Goal: Task Accomplishment & Management: Use online tool/utility

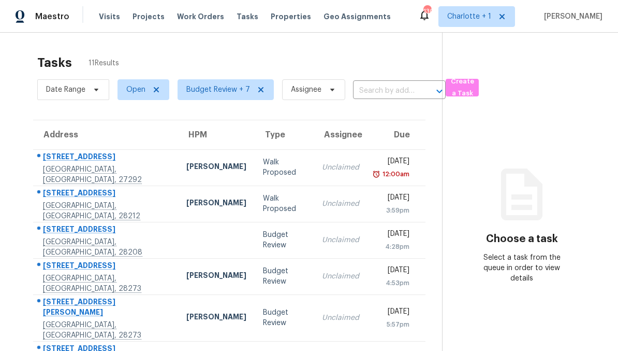
click at [189, 164] on div "[PERSON_NAME]" at bounding box center [216, 167] width 60 height 13
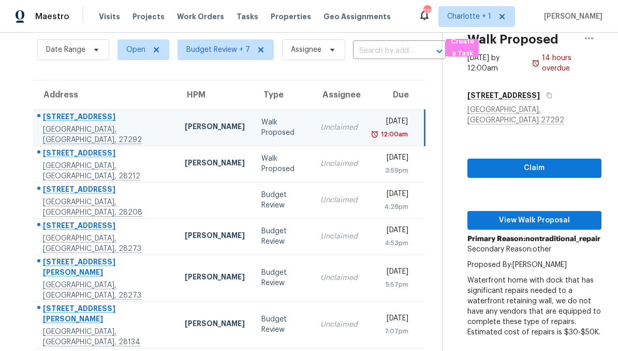
scroll to position [41, 0]
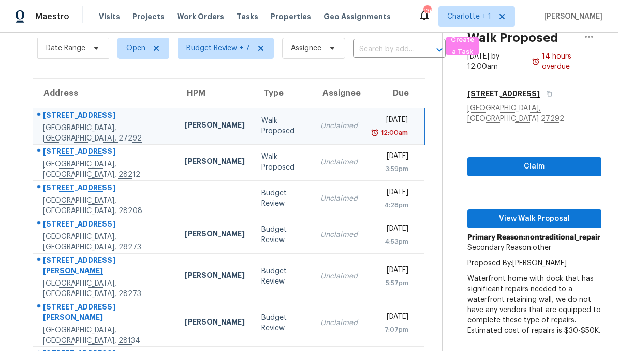
click at [134, 153] on td "6711 Edenwood Pl Charlotte, NC, 28212" at bounding box center [104, 162] width 143 height 36
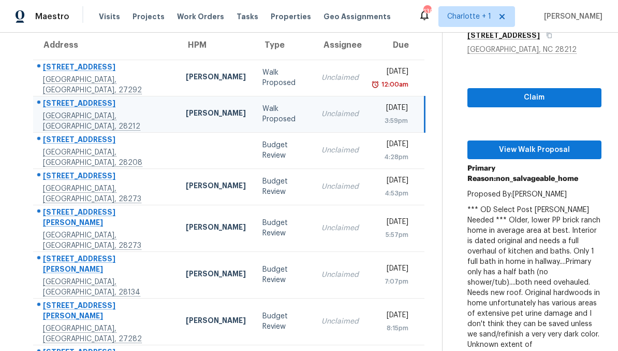
scroll to position [68, 0]
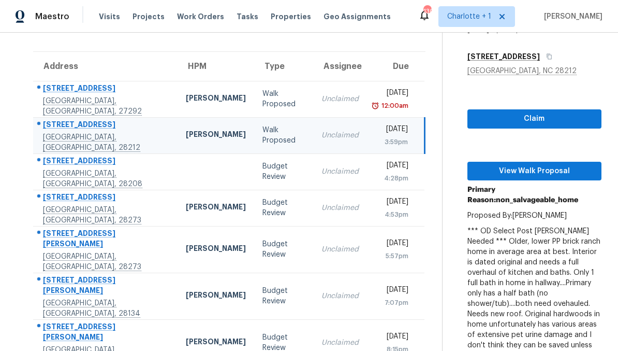
click at [178, 168] on td at bounding box center [216, 171] width 77 height 36
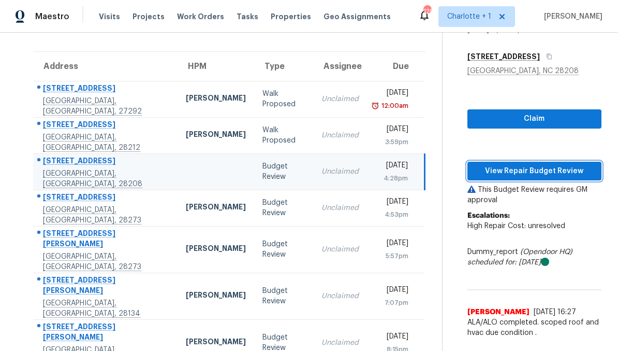
click at [547, 177] on button "View Repair Budget Review" at bounding box center [535, 171] width 134 height 19
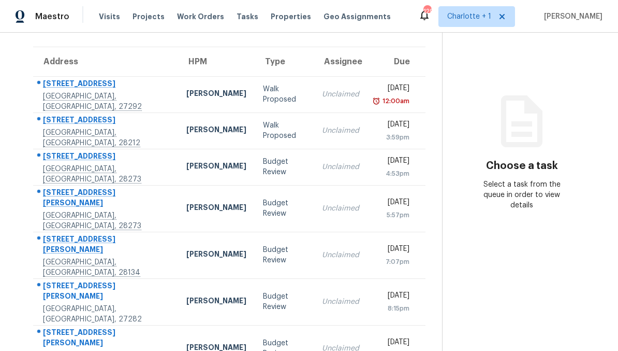
scroll to position [74, 0]
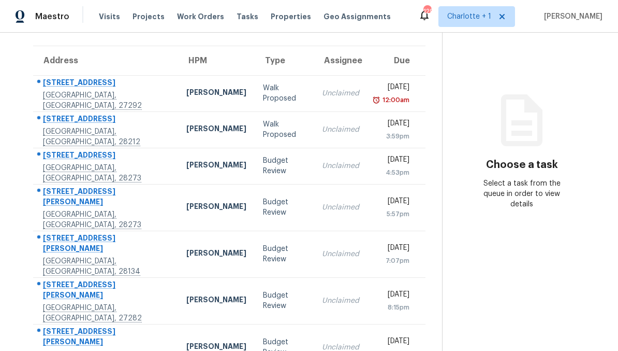
click at [199, 170] on div "[PERSON_NAME]" at bounding box center [216, 166] width 60 height 13
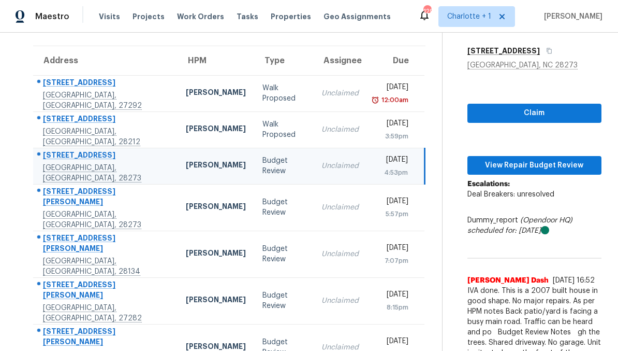
click at [254, 168] on td "Budget Review" at bounding box center [283, 166] width 59 height 36
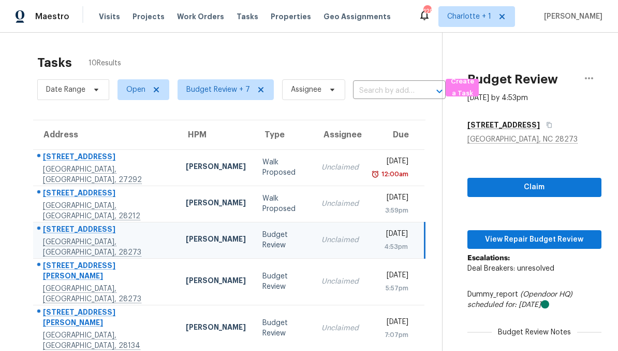
scroll to position [0, 0]
click at [535, 238] on span "View Repair Budget Review" at bounding box center [535, 239] width 118 height 13
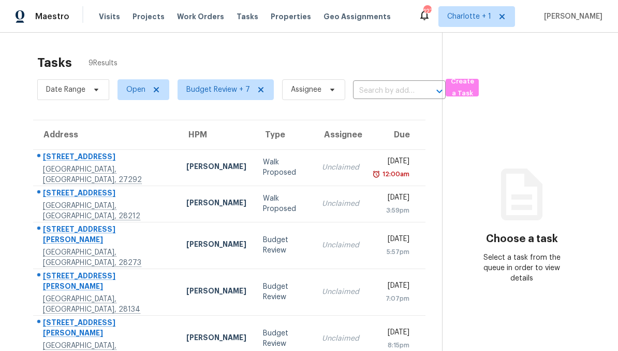
scroll to position [-1, 0]
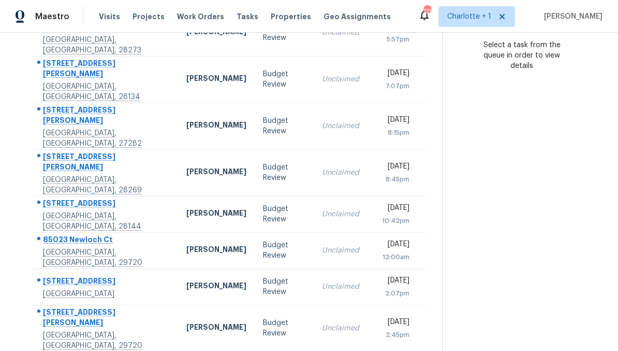
scroll to position [212, 0]
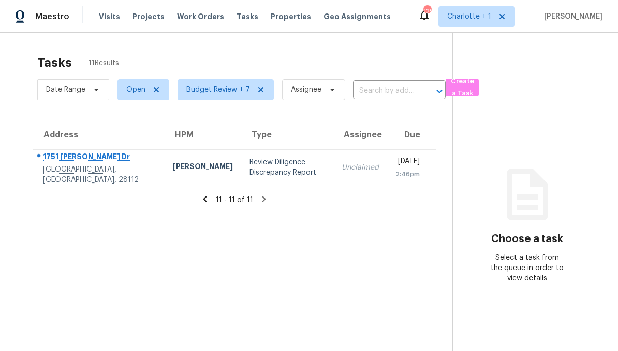
scroll to position [0, 0]
